Goal: Task Accomplishment & Management: Manage account settings

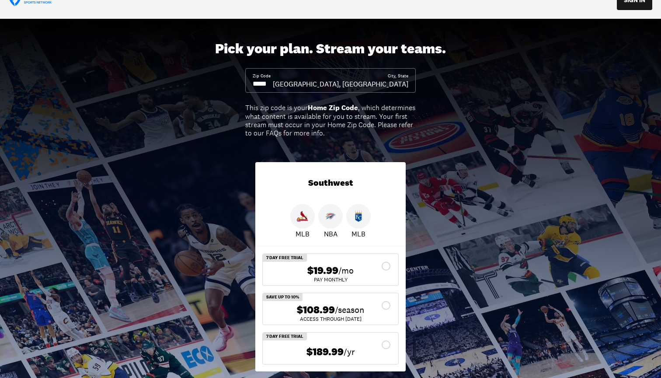
scroll to position [9, 0]
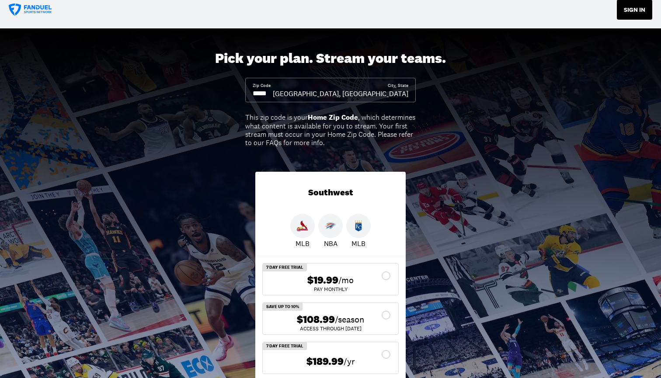
click at [629, 2] on button "SIGN IN" at bounding box center [633, 10] width 35 height 20
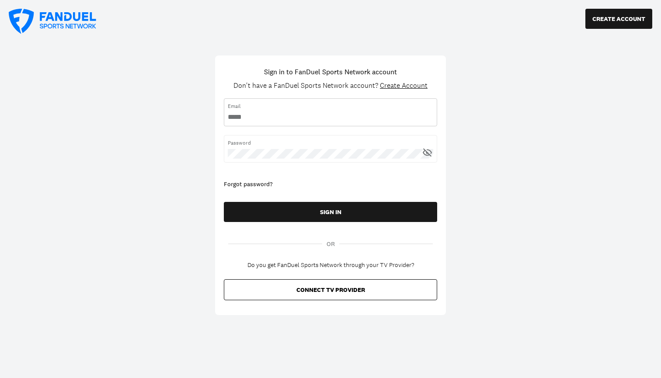
type input "**********"
click at [330, 211] on button "SIGN IN" at bounding box center [330, 212] width 213 height 20
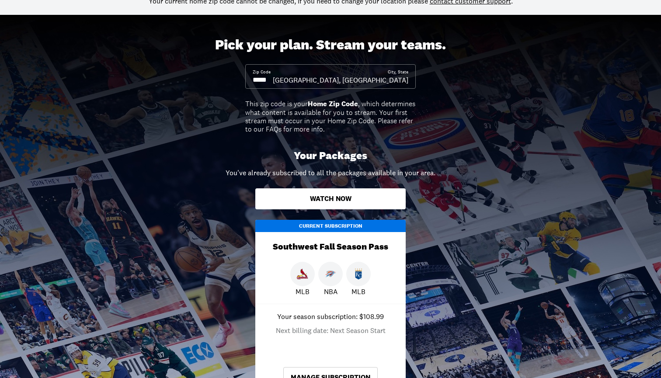
scroll to position [118, 0]
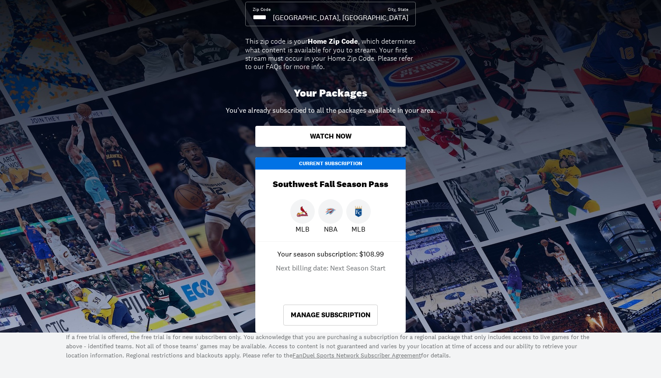
click at [333, 317] on link "Manage Subscription" at bounding box center [330, 314] width 94 height 21
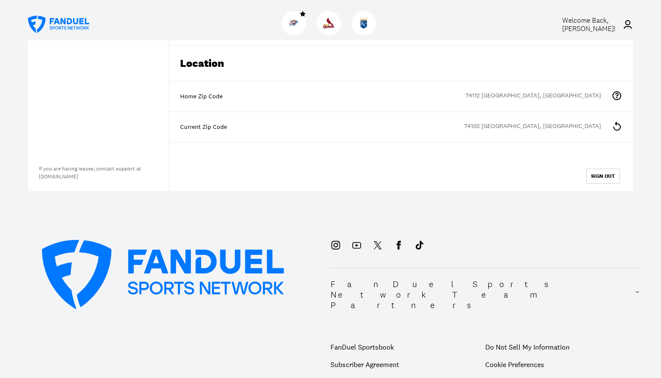
scroll to position [175, 0]
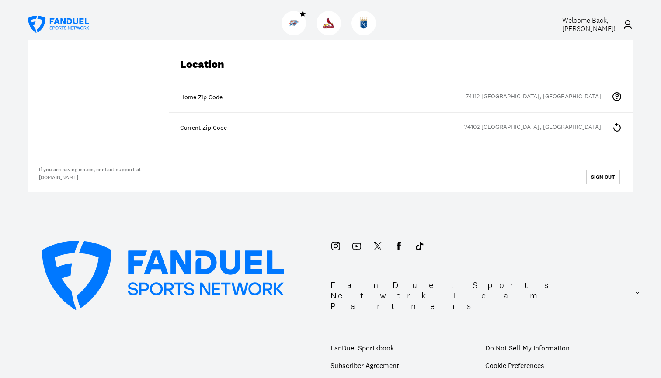
click at [618, 127] on icon at bounding box center [616, 127] width 10 height 10
